Goal: Information Seeking & Learning: Learn about a topic

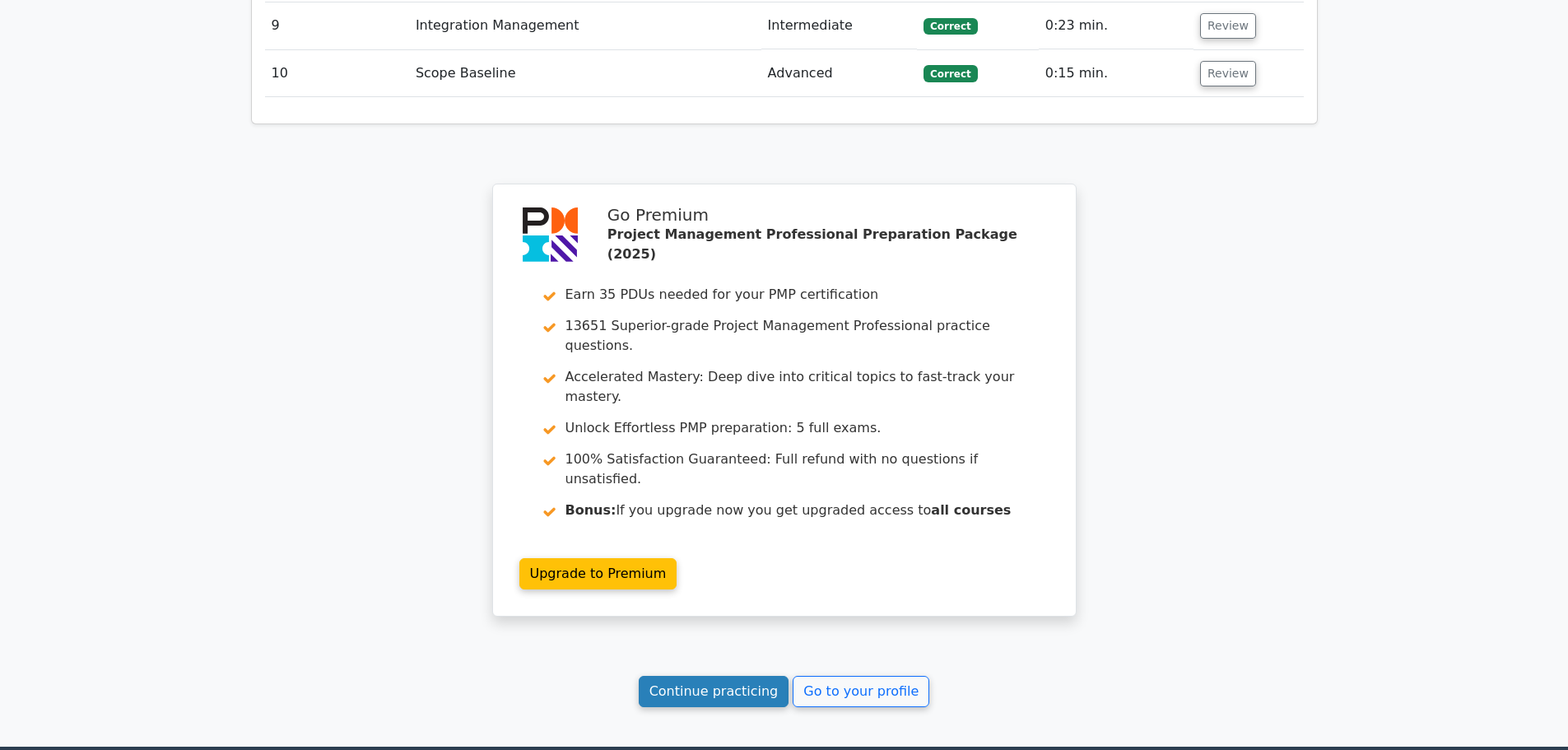
click at [746, 676] on link "Continue practicing" at bounding box center [713, 692] width 150 height 32
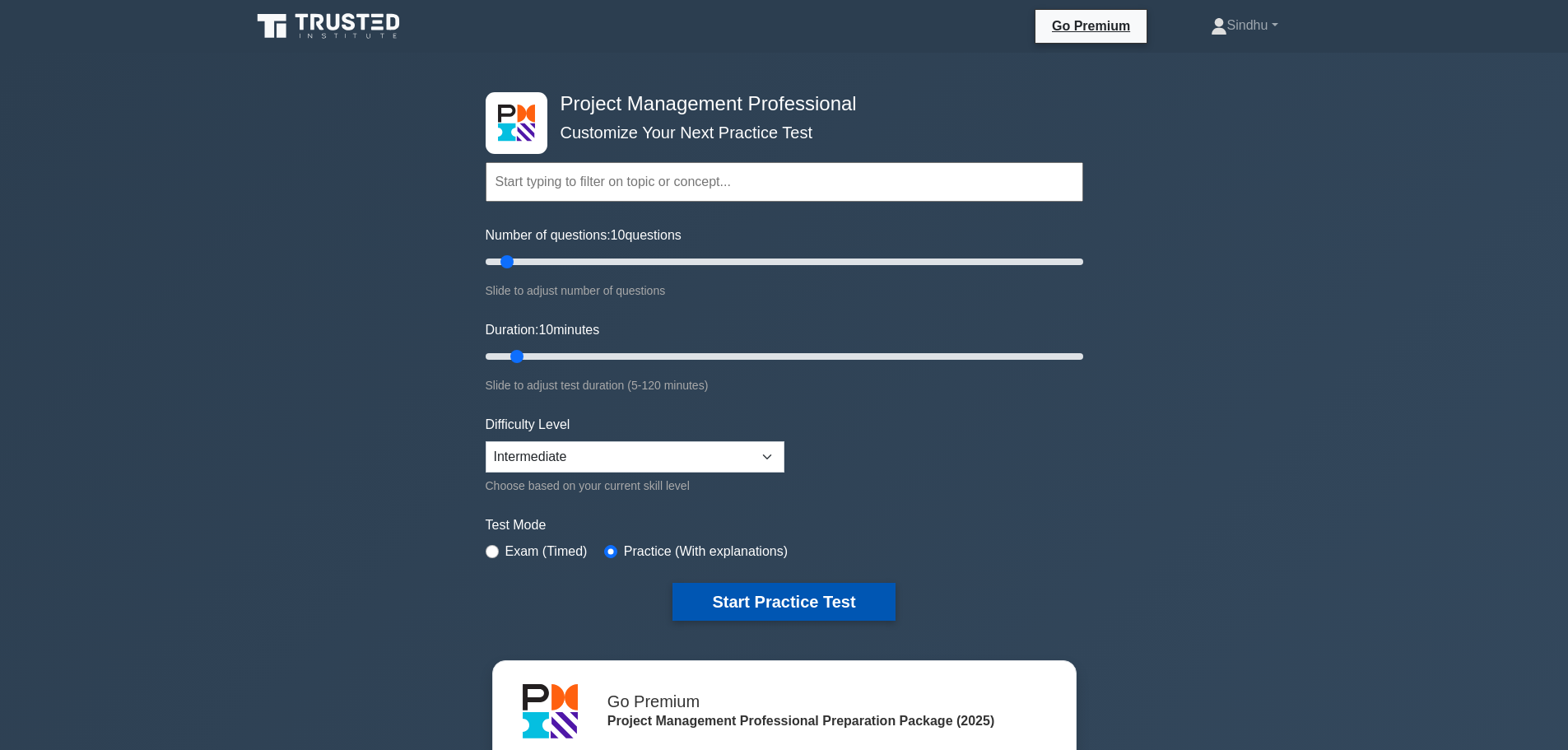
click at [801, 599] on button "Start Practice Test" at bounding box center [783, 602] width 222 height 38
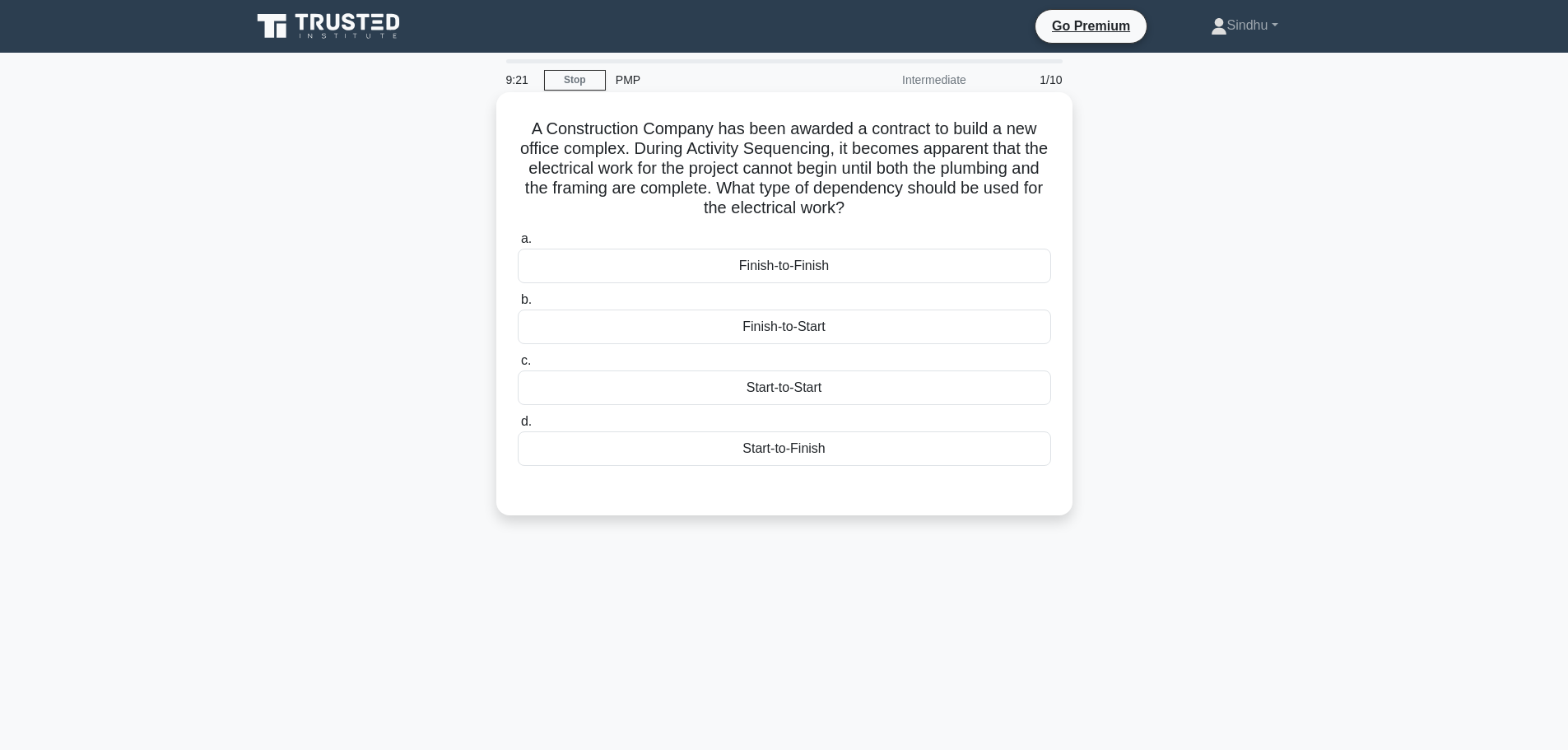
click at [841, 324] on div "Finish-to-Start" at bounding box center [785, 327] width 534 height 35
click at [518, 305] on input "b. Finish-to-Start" at bounding box center [518, 299] width 0 height 11
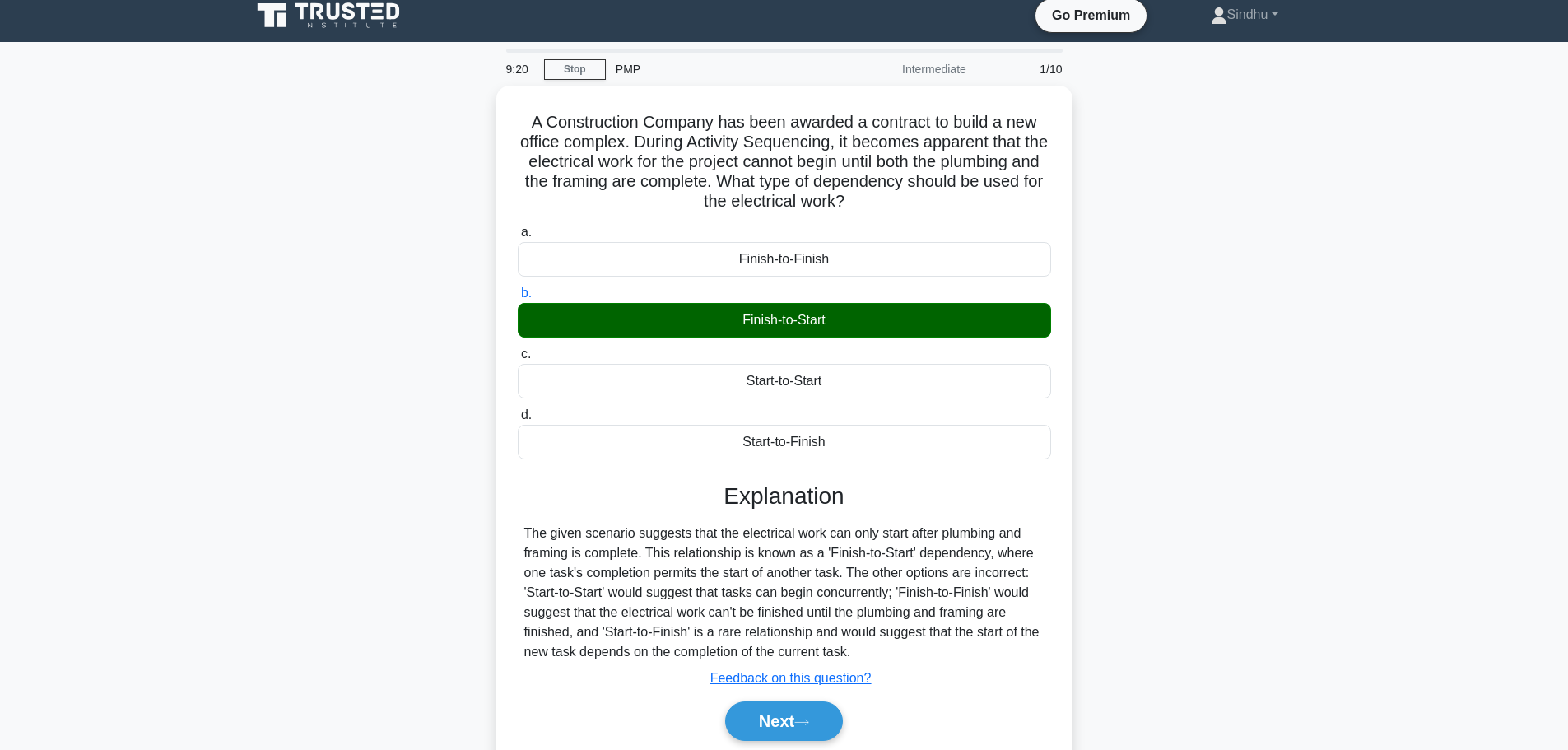
scroll to position [139, 0]
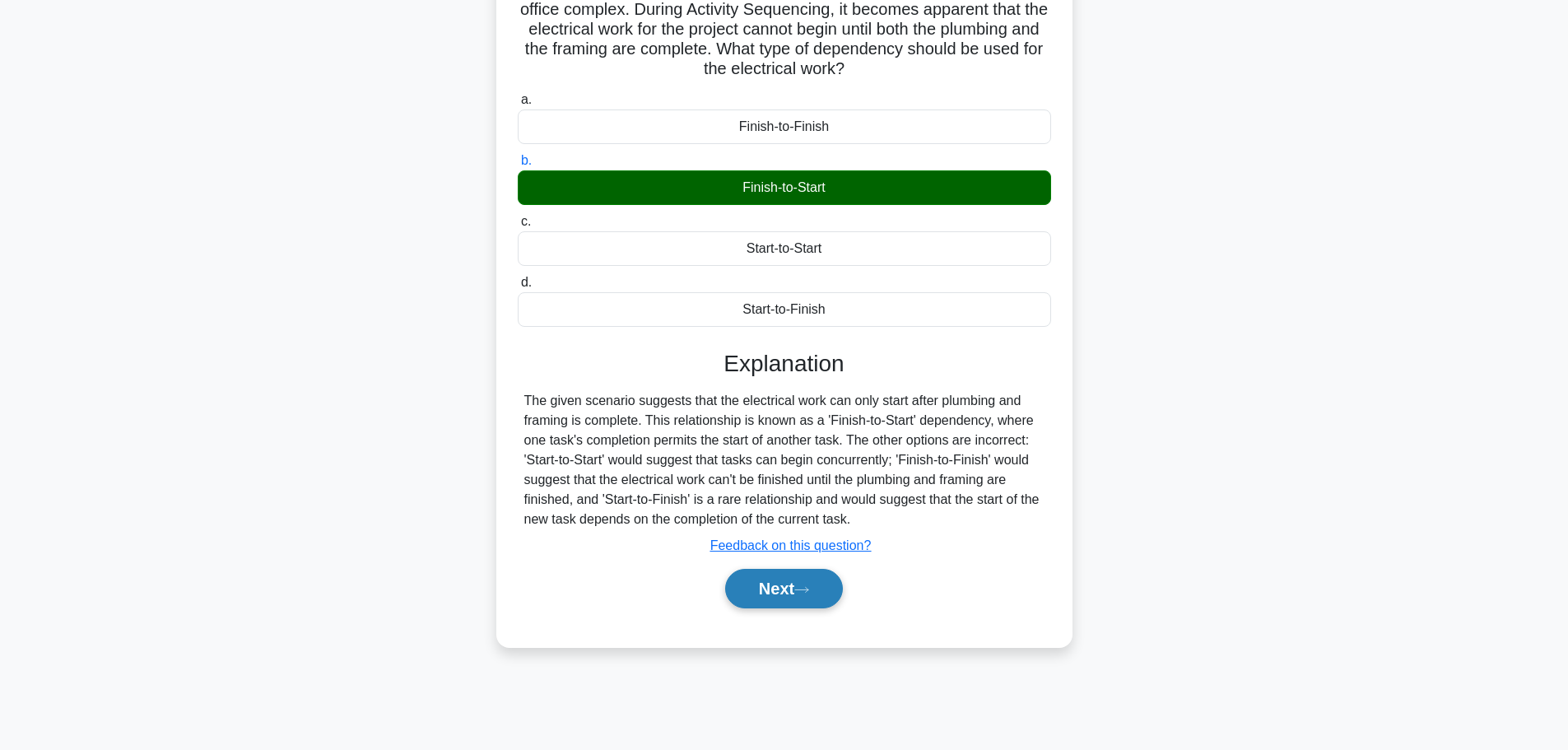
click at [774, 595] on button "Next" at bounding box center [784, 589] width 118 height 40
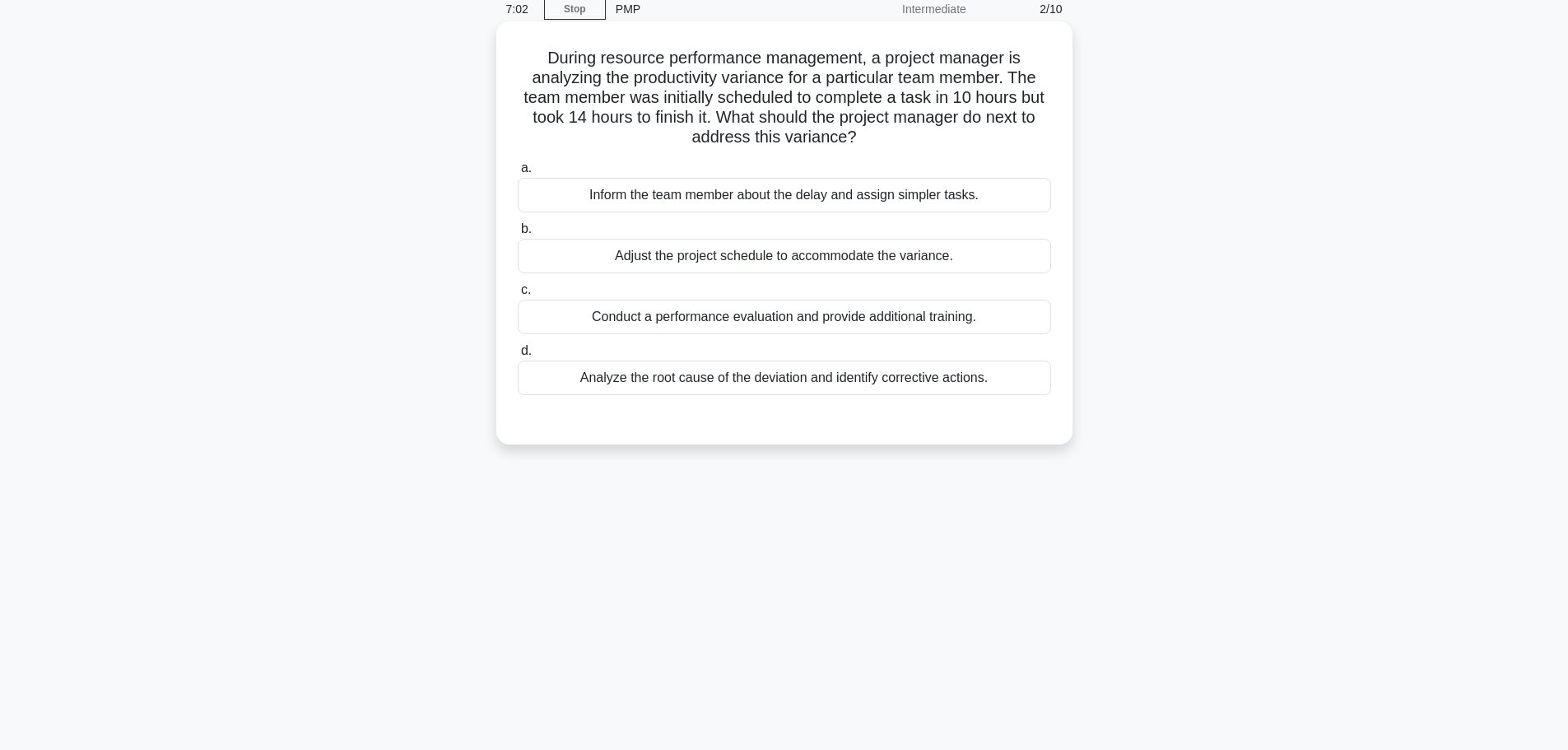
scroll to position [0, 0]
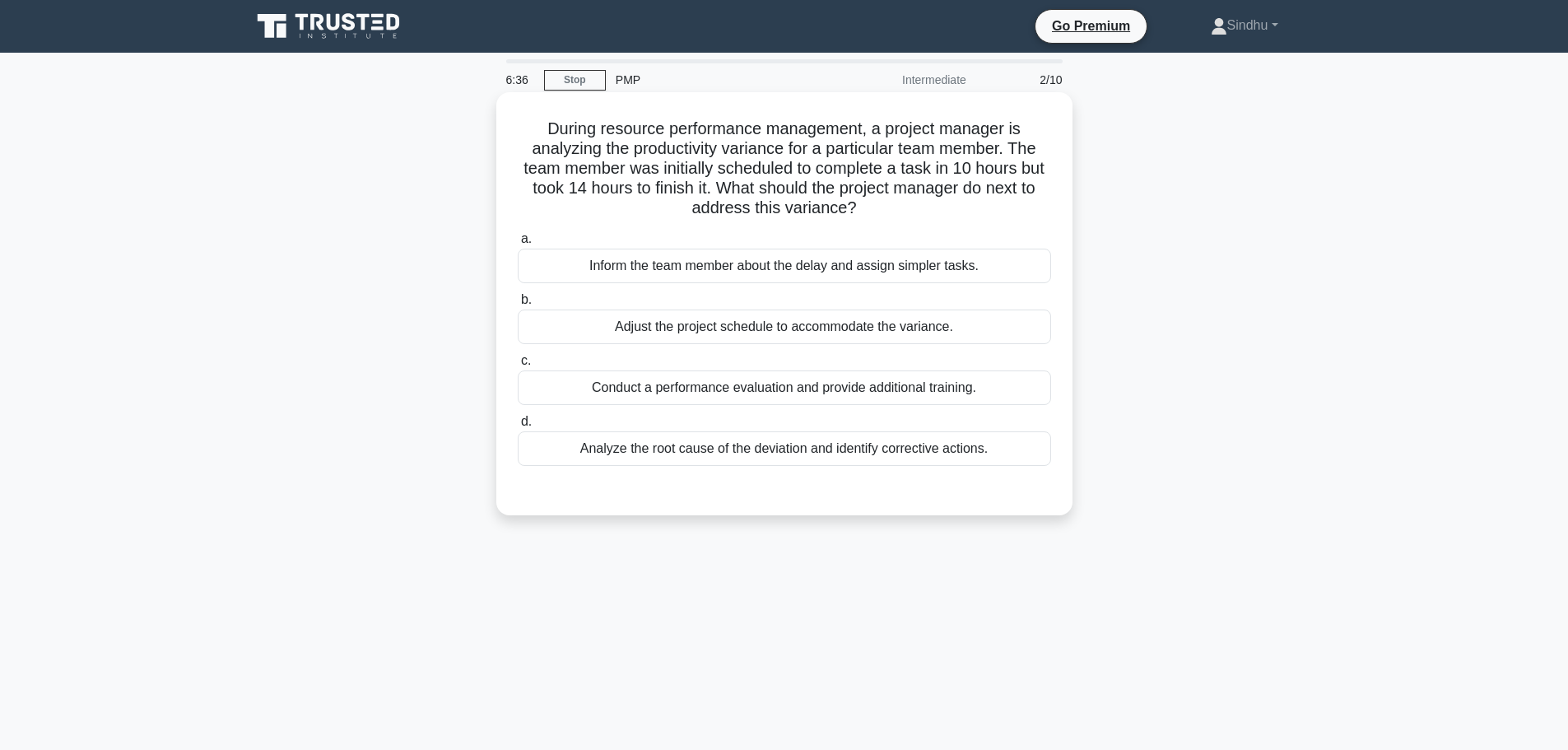
click at [821, 447] on div "Analyze the root cause of the deviation and identify corrective actions." at bounding box center [785, 449] width 534 height 35
click at [518, 427] on input "d. Analyze the root cause of the deviation and identify corrective actions." at bounding box center [518, 422] width 0 height 11
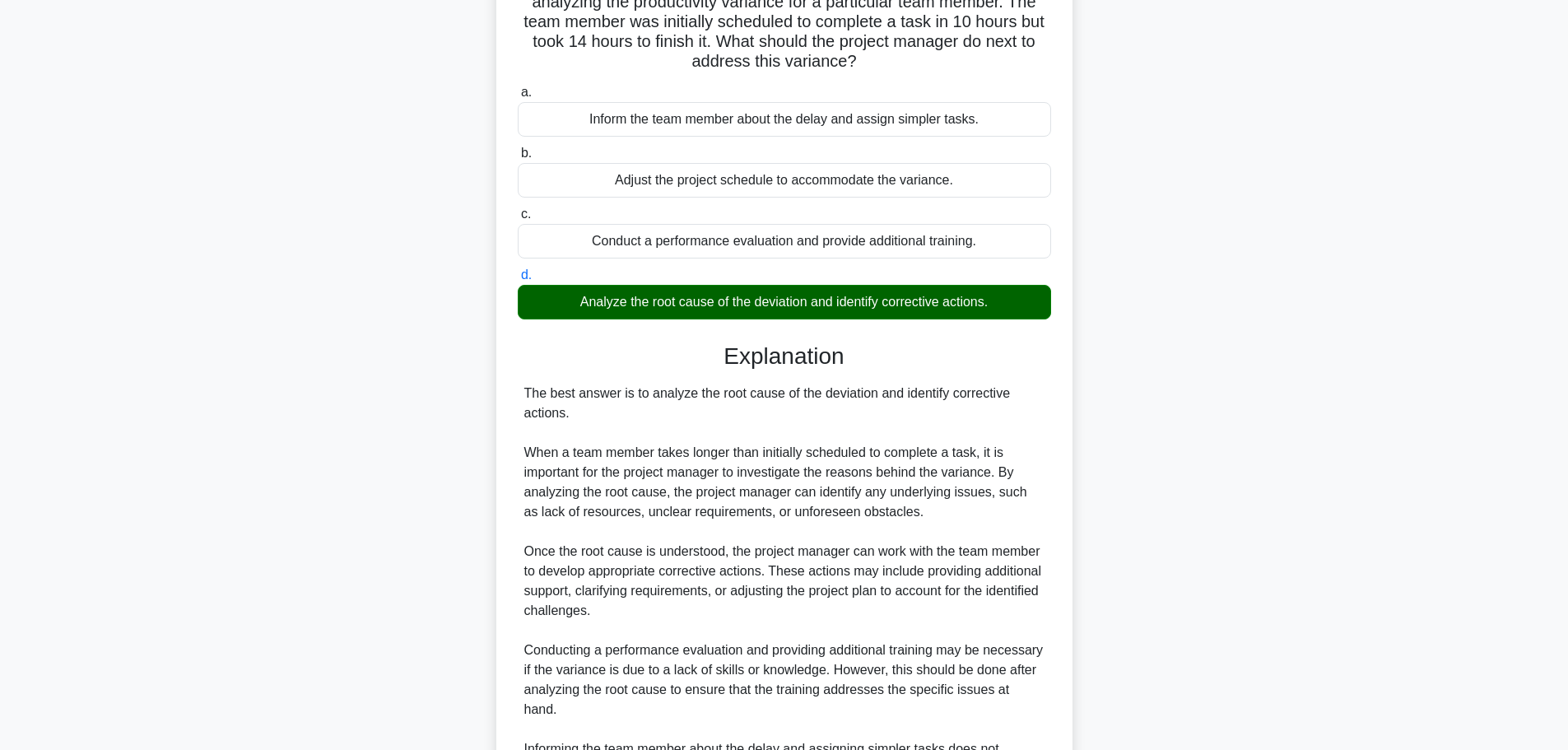
scroll to position [329, 0]
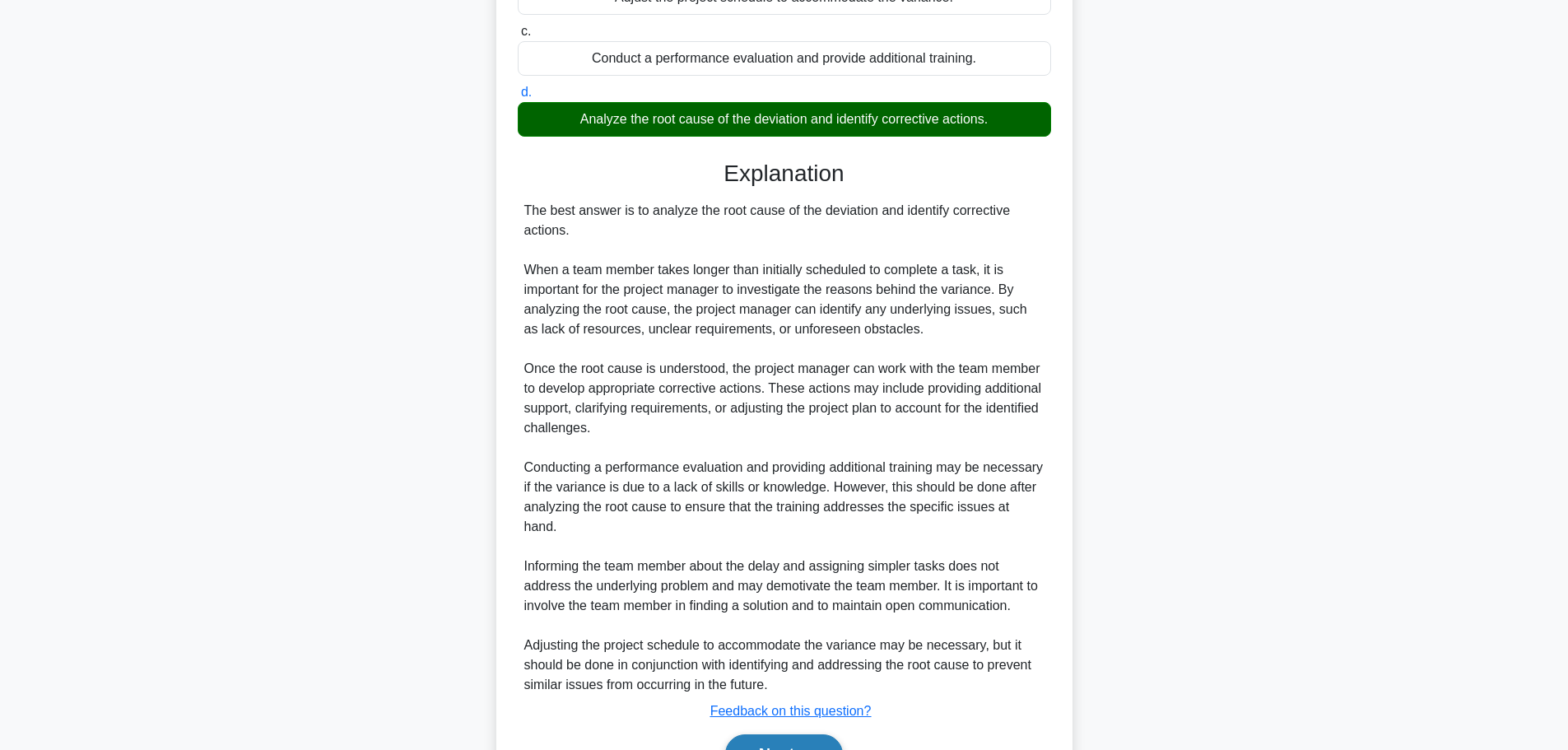
click at [761, 738] on button "Next" at bounding box center [784, 754] width 118 height 40
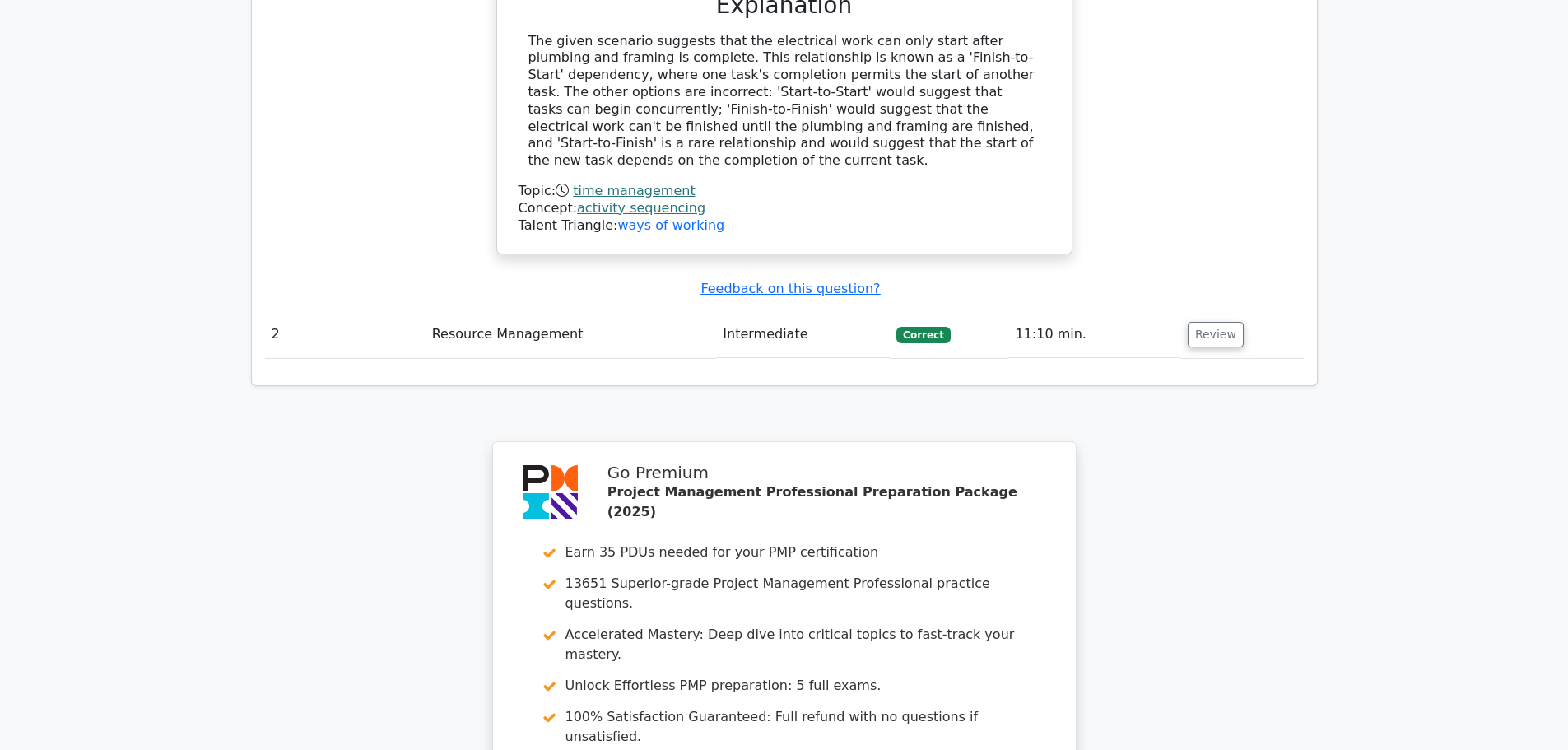
scroll to position [2059, 0]
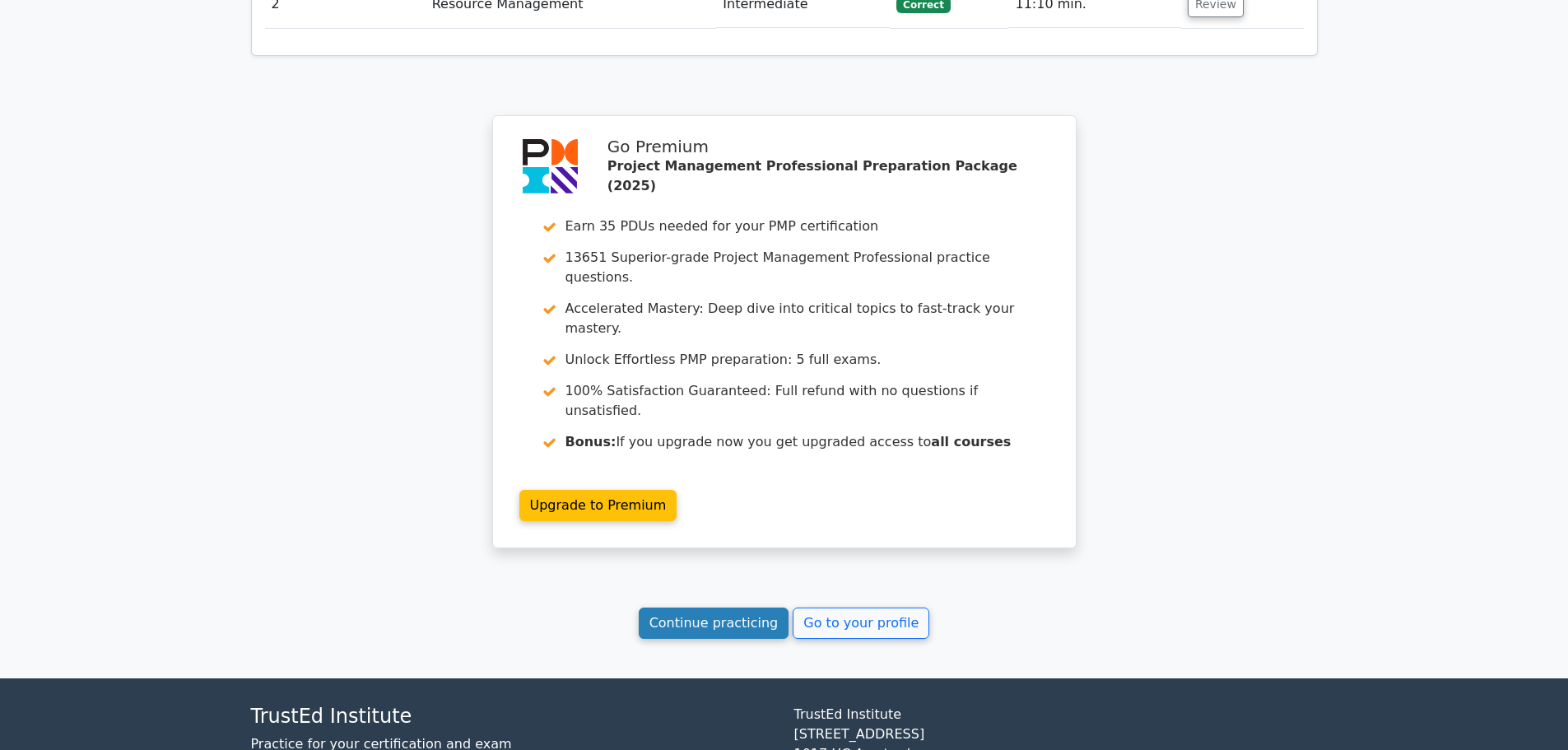
click at [695, 608] on link "Continue practicing" at bounding box center [713, 624] width 150 height 32
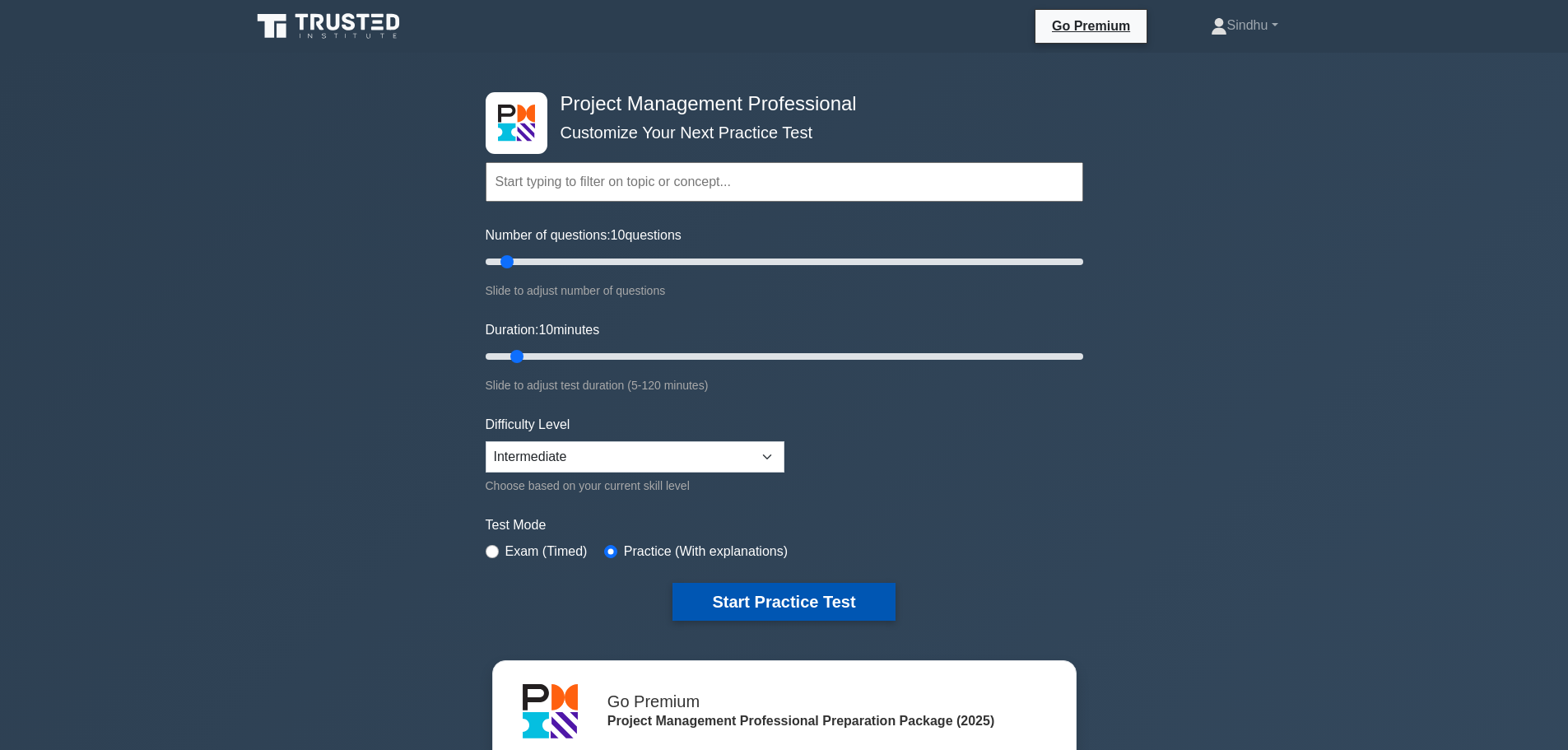
click at [748, 585] on button "Start Practice Test" at bounding box center [783, 602] width 222 height 38
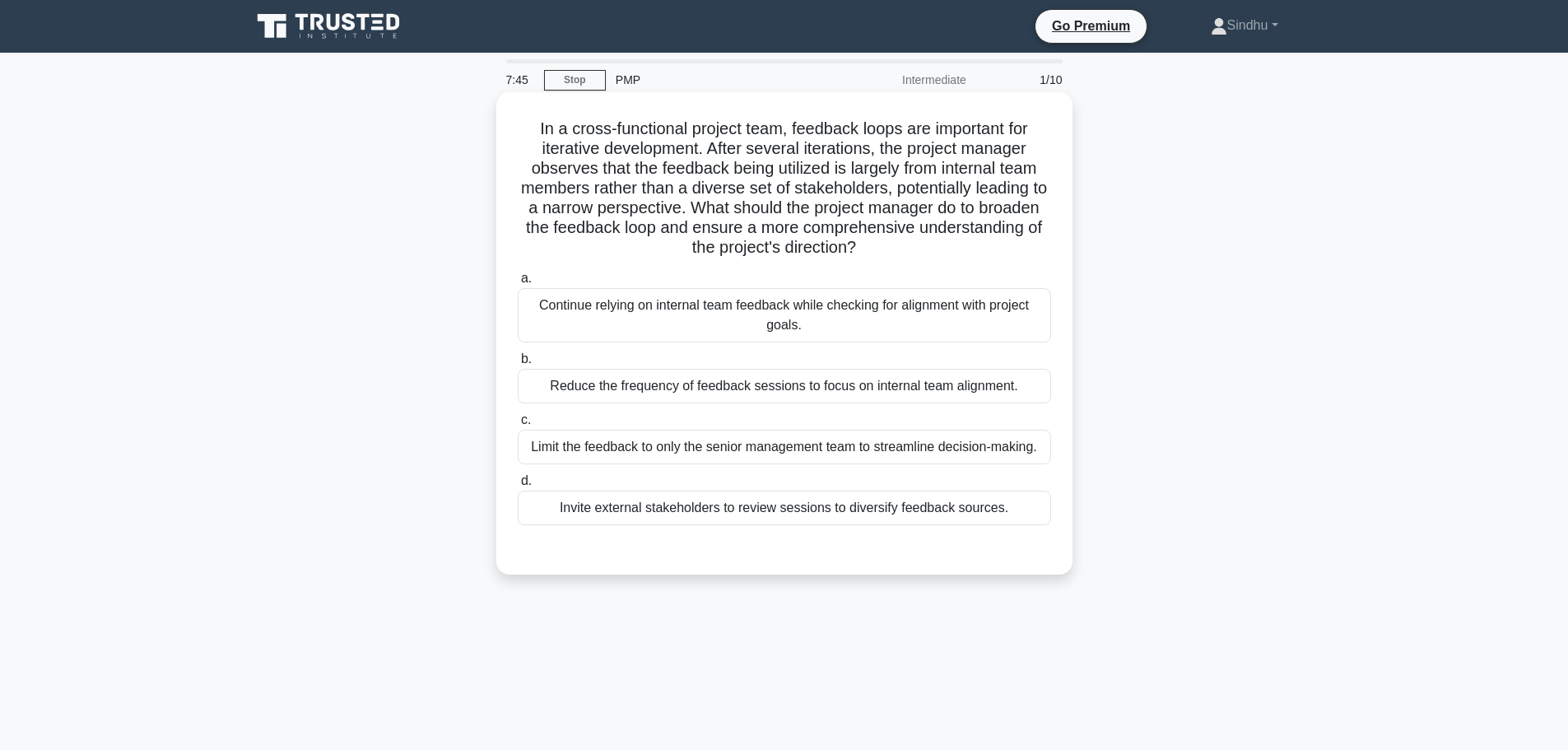
click at [841, 508] on div "Invite external stakeholders to review sessions to diversify feedback sources." at bounding box center [785, 508] width 534 height 35
click at [518, 486] on input "d. Invite external stakeholders to review sessions to diversify feedback source…" at bounding box center [518, 481] width 0 height 11
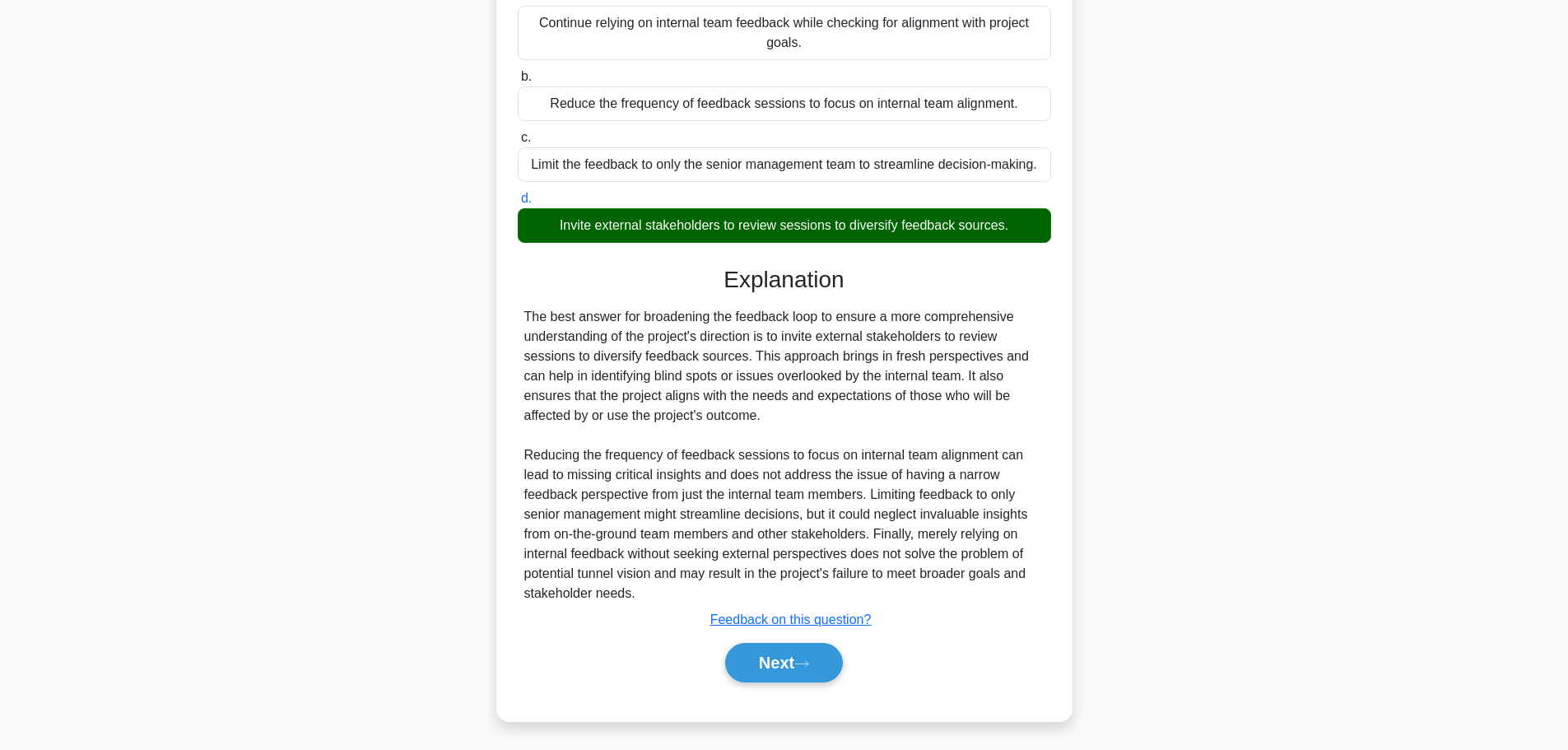
scroll to position [286, 0]
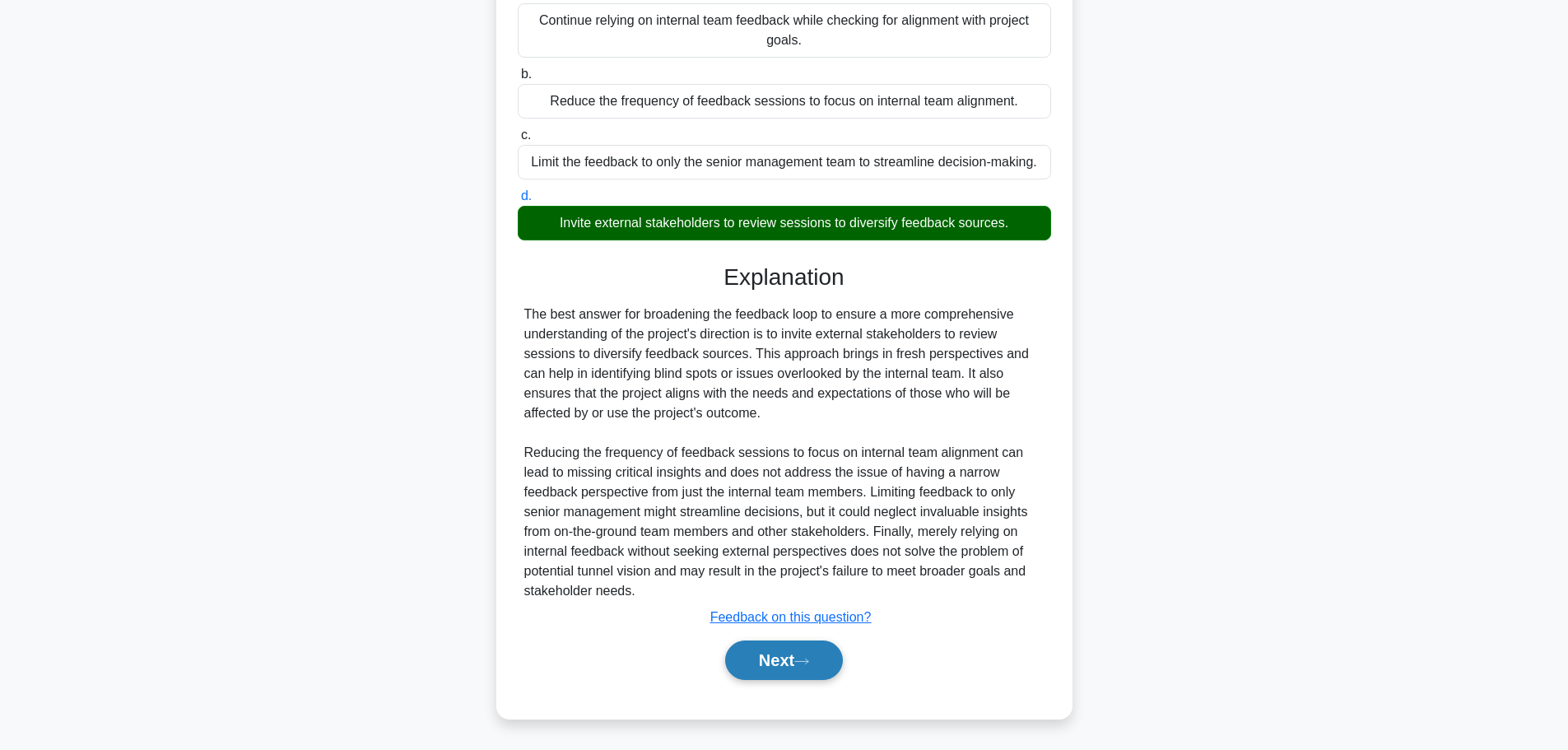
click at [762, 658] on button "Next" at bounding box center [784, 660] width 118 height 40
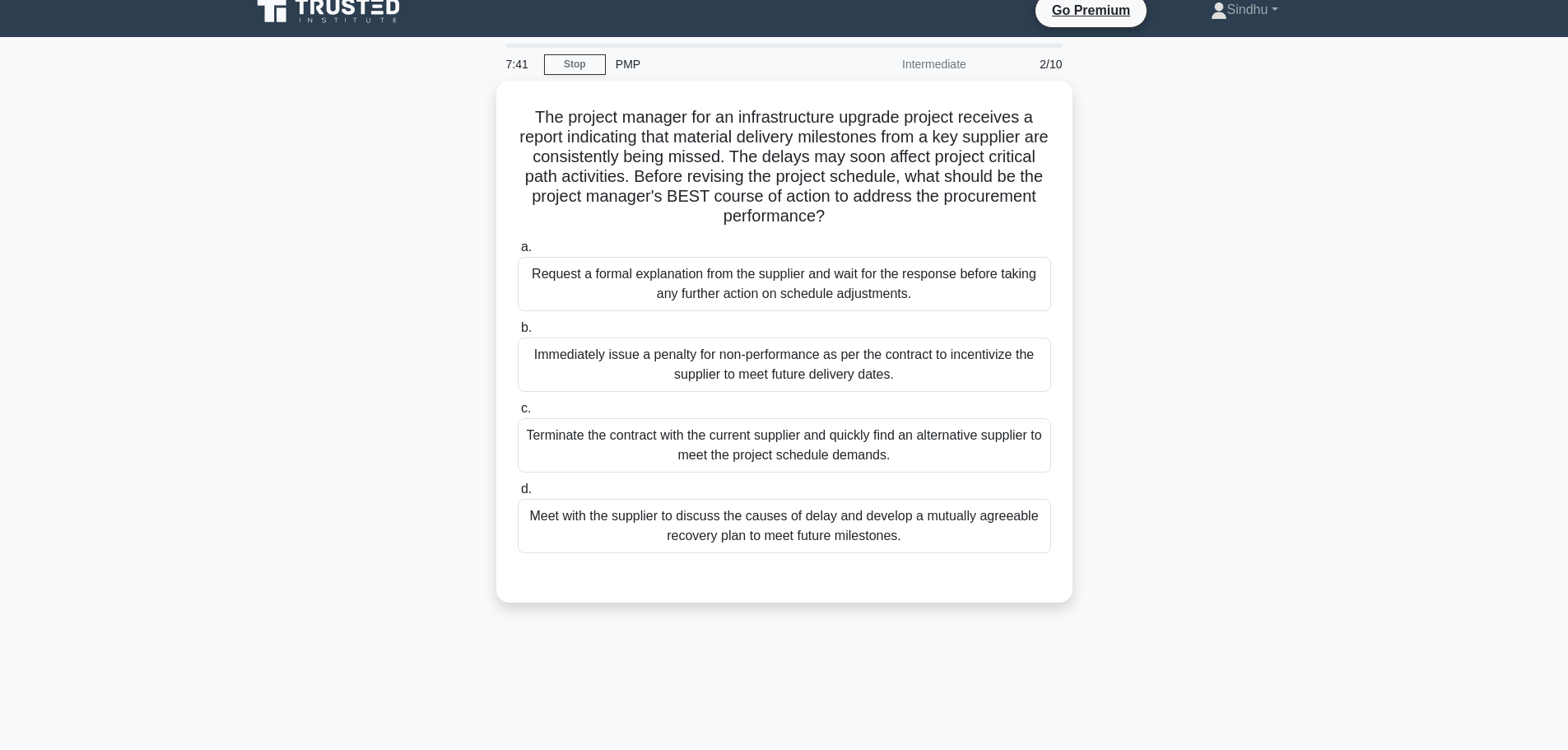
scroll to position [0, 0]
